Goal: Task Accomplishment & Management: Manage account settings

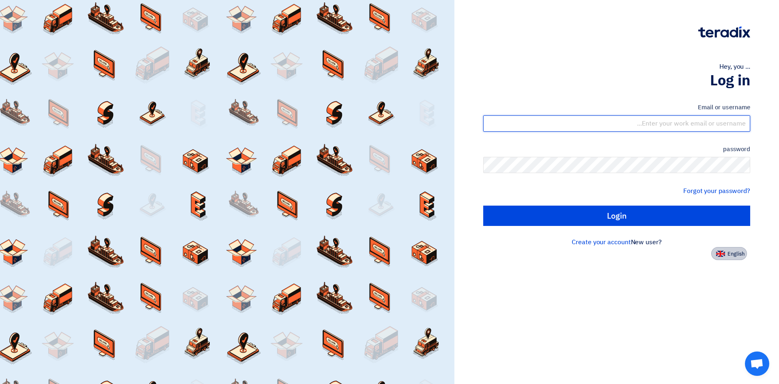
type input "[EMAIL_ADDRESS][DOMAIN_NAME]"
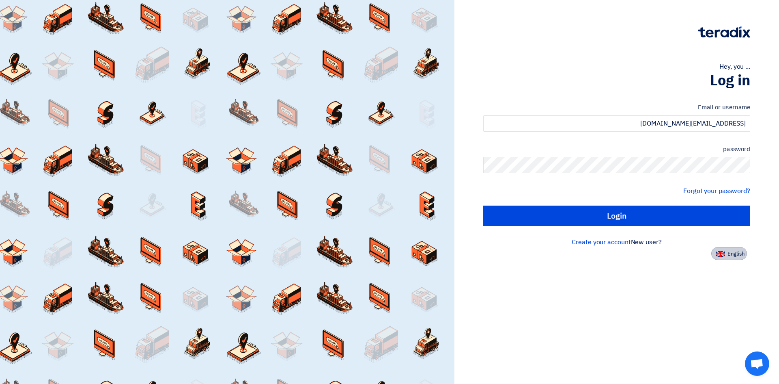
click at [716, 251] on button "English" at bounding box center [730, 253] width 36 height 13
type input "Sign in"
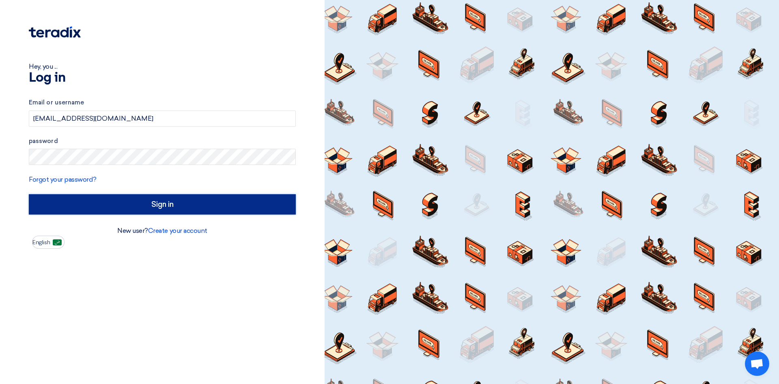
click at [135, 202] on input "Sign in" at bounding box center [162, 204] width 267 height 20
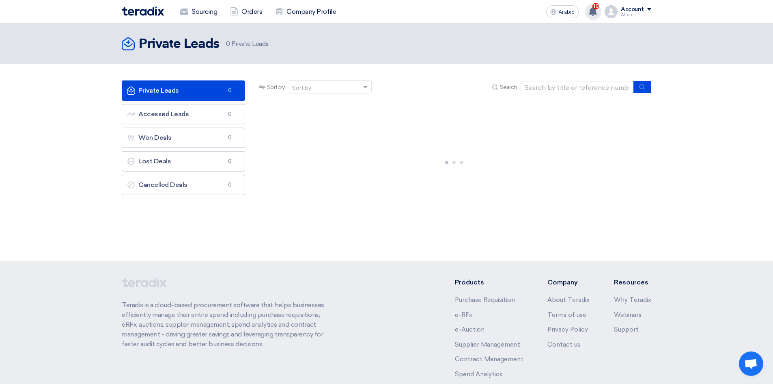
click at [596, 13] on use at bounding box center [593, 11] width 8 height 9
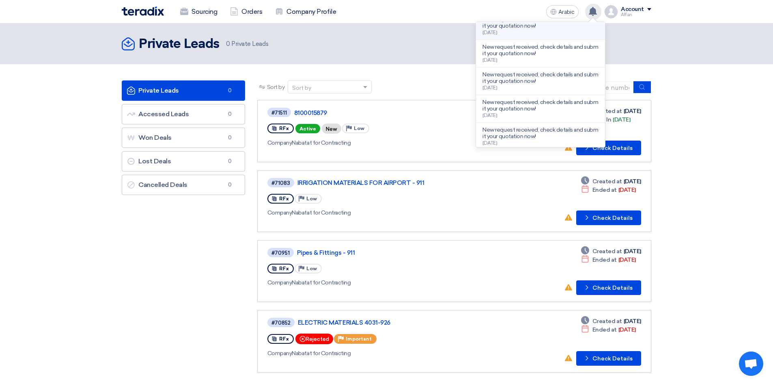
scroll to position [168, 0]
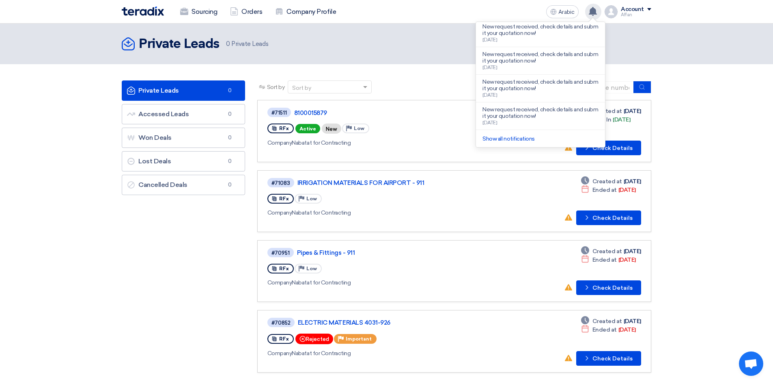
click at [593, 15] on icon at bounding box center [593, 11] width 9 height 9
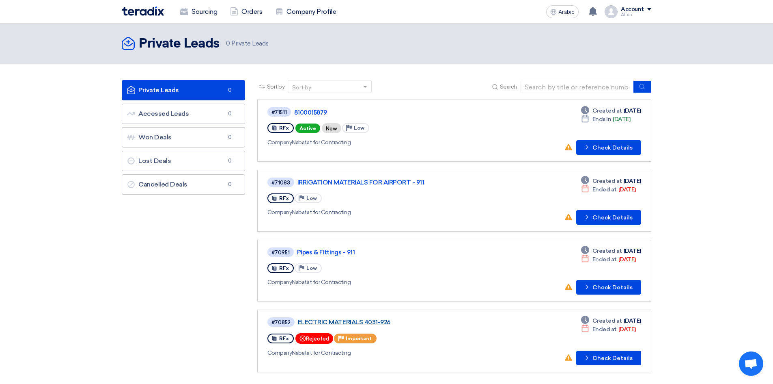
scroll to position [0, 0]
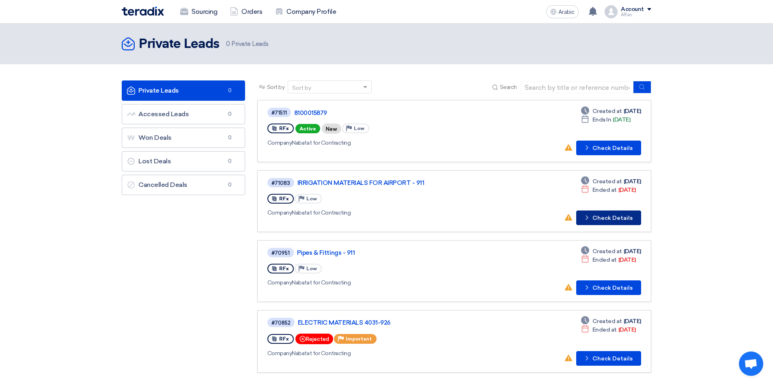
click at [611, 221] on font "Check Details" at bounding box center [613, 217] width 40 height 7
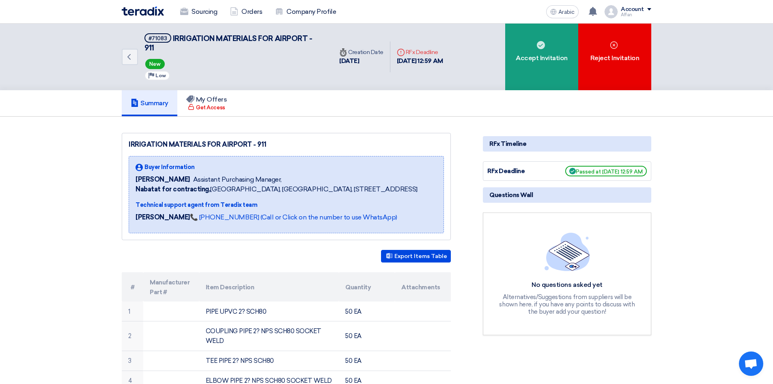
click at [155, 63] on font "New" at bounding box center [154, 64] width 11 height 6
click at [133, 59] on icon "Back" at bounding box center [129, 57] width 10 height 10
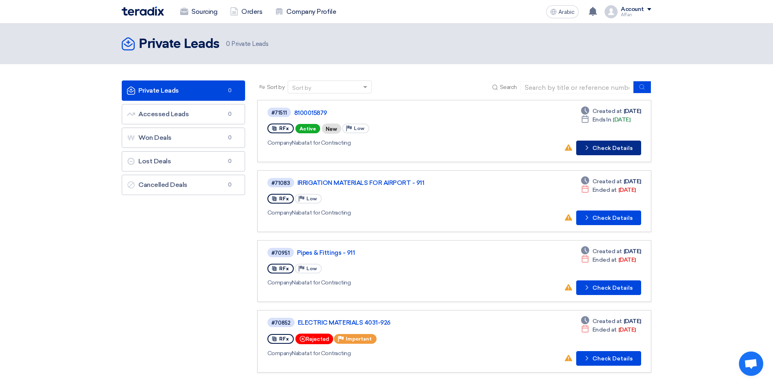
click at [589, 141] on button "Check details Check Details" at bounding box center [608, 147] width 65 height 15
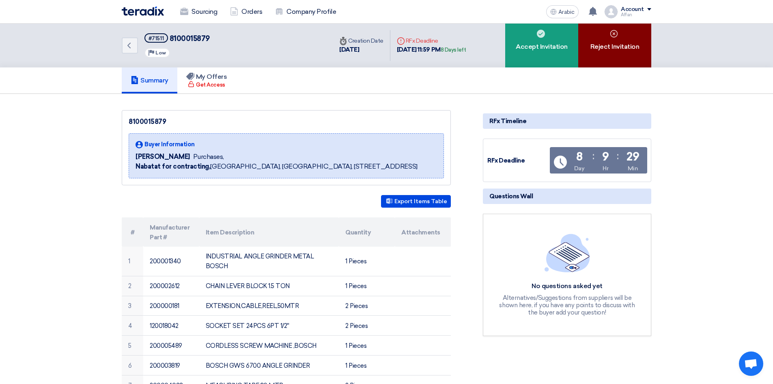
click at [610, 50] on font "Reject Invitation" at bounding box center [615, 47] width 49 height 8
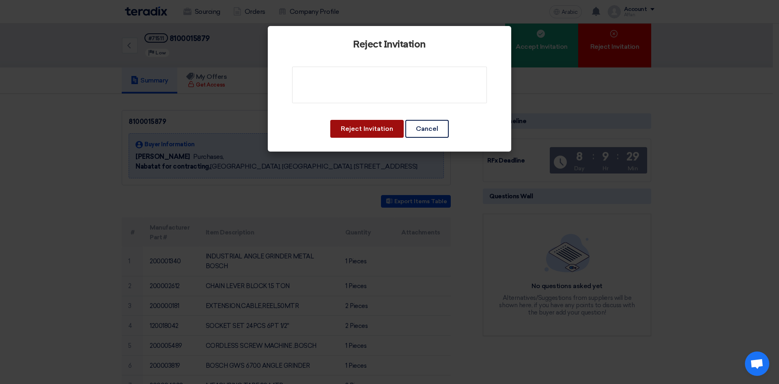
click at [360, 126] on font "Reject Invitation" at bounding box center [367, 129] width 52 height 8
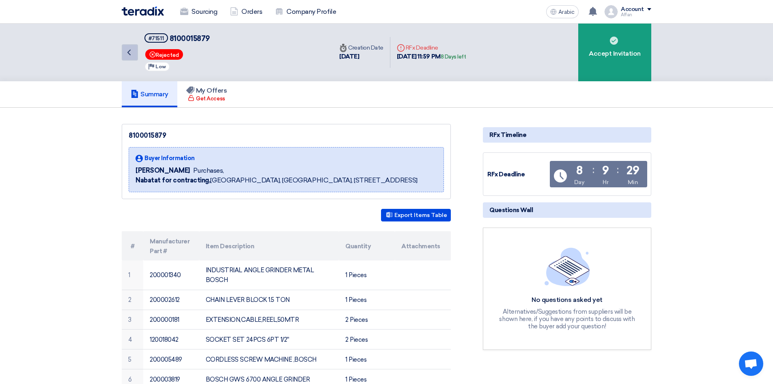
click at [136, 51] on link "Back" at bounding box center [130, 52] width 16 height 16
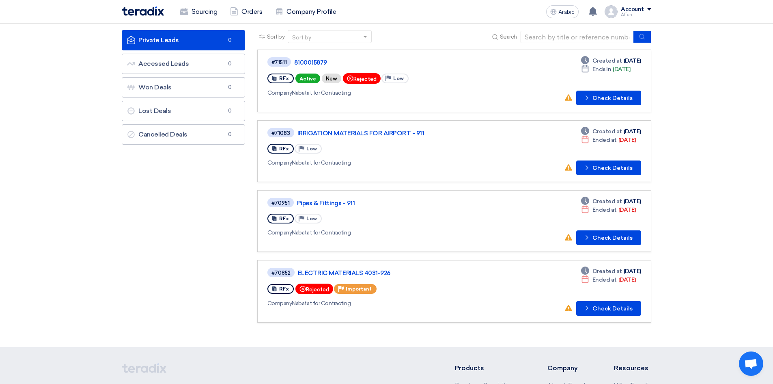
scroll to position [41, 0]
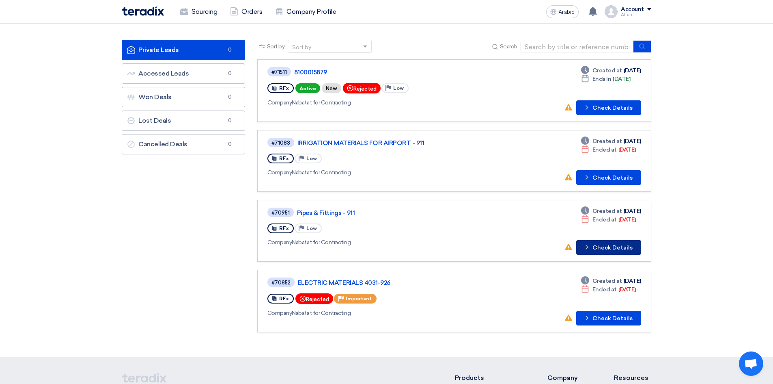
click at [614, 245] on font "Check Details" at bounding box center [613, 247] width 40 height 7
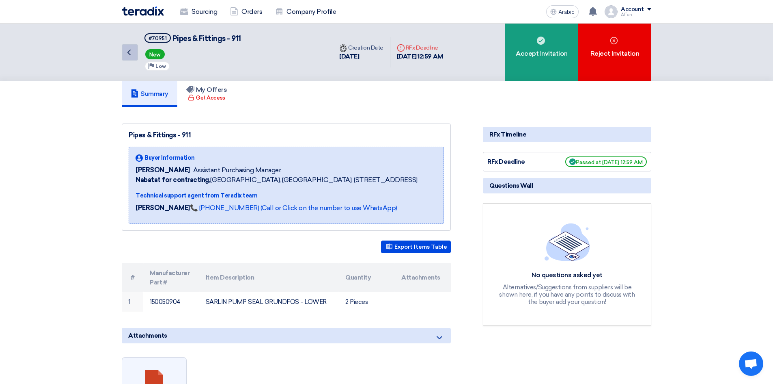
click at [125, 57] on link "Back" at bounding box center [130, 52] width 16 height 16
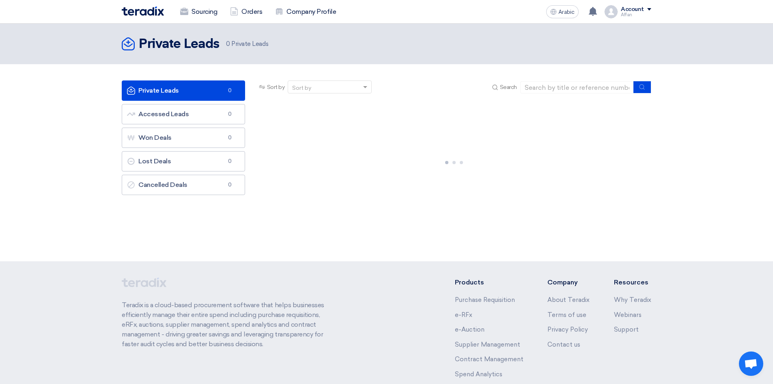
click at [648, 11] on div "Account" at bounding box center [636, 9] width 30 height 7
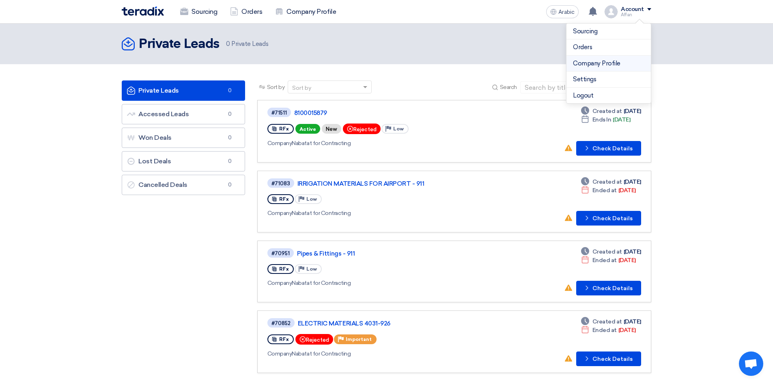
click at [592, 66] on font "Company Profile" at bounding box center [596, 63] width 47 height 7
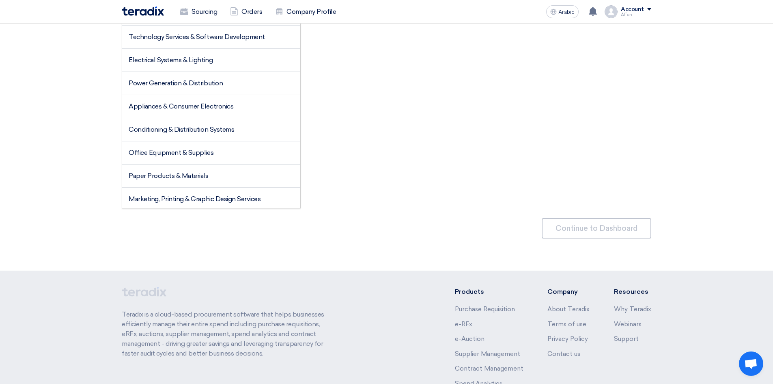
scroll to position [41, 0]
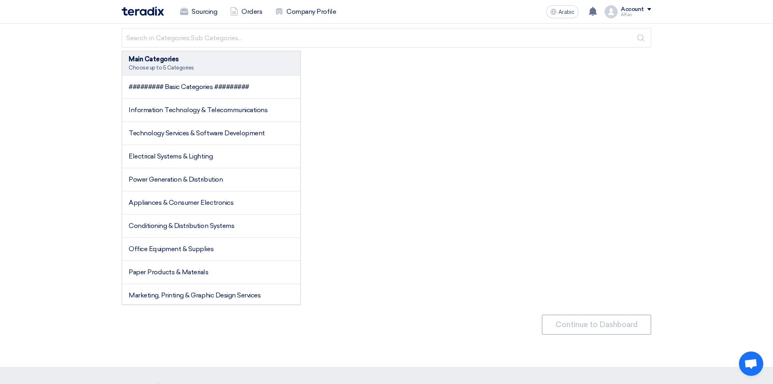
click at [636, 9] on font "Account" at bounding box center [632, 9] width 23 height 7
